Goal: Navigation & Orientation: Find specific page/section

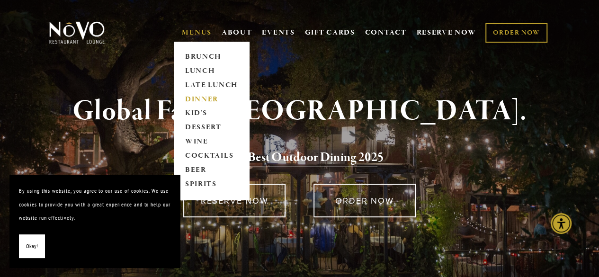
click at [198, 100] on link "DINNER" at bounding box center [211, 99] width 59 height 14
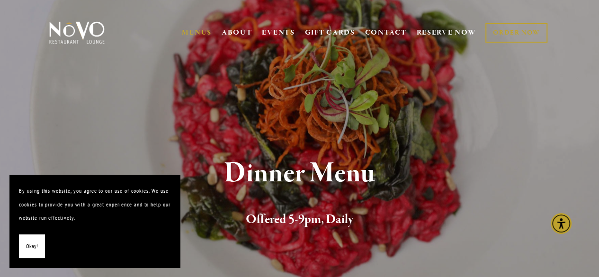
click at [44, 243] on button "Okay!" at bounding box center [32, 246] width 26 height 24
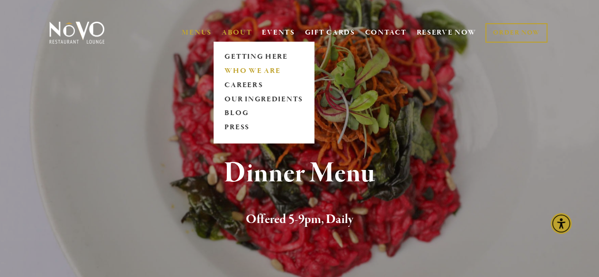
click at [227, 70] on link "WHO WE ARE" at bounding box center [263, 71] width 84 height 14
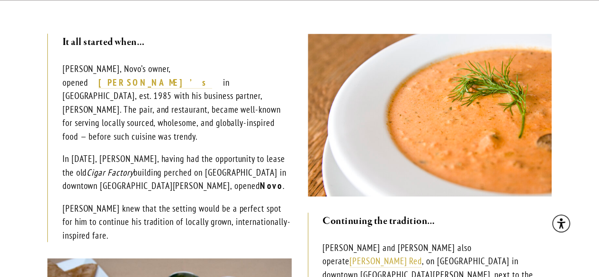
scroll to position [261, 0]
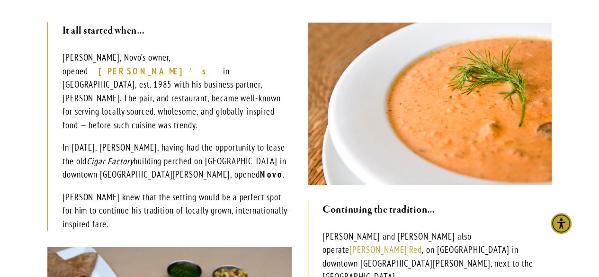
drag, startPoint x: 601, startPoint y: 21, endPoint x: 600, endPoint y: 78, distance: 56.8
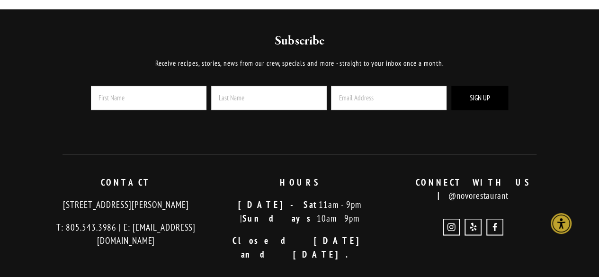
scroll to position [695, 0]
